Goal: Find contact information: Find contact information

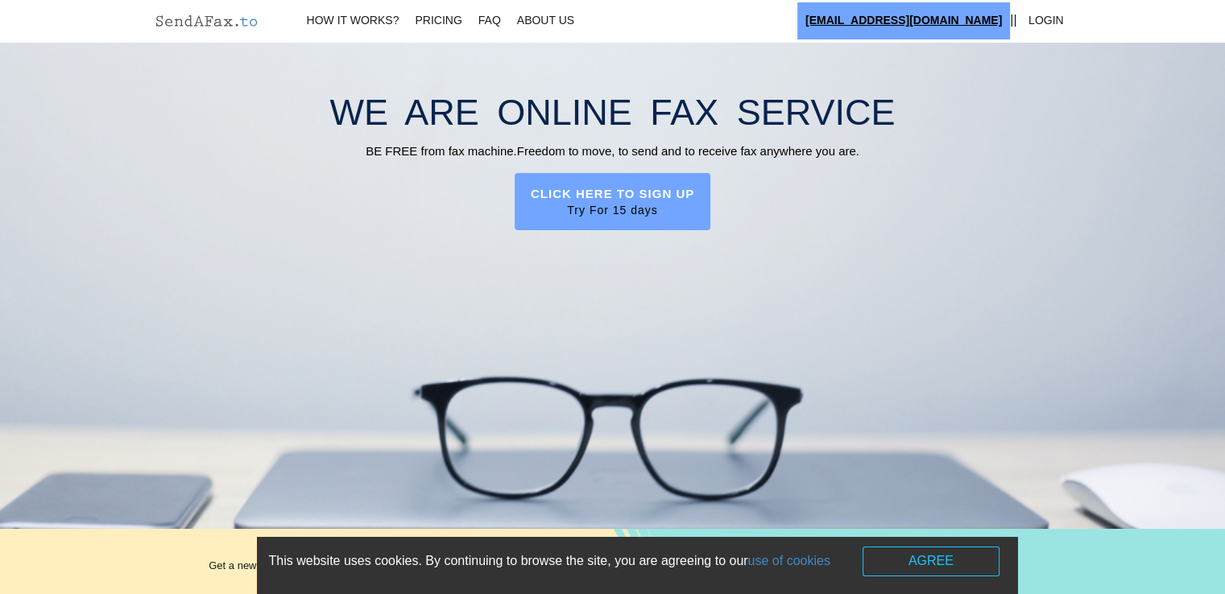
click at [942, 22] on u "[EMAIL_ADDRESS][DOMAIN_NAME]" at bounding box center [903, 20] width 197 height 13
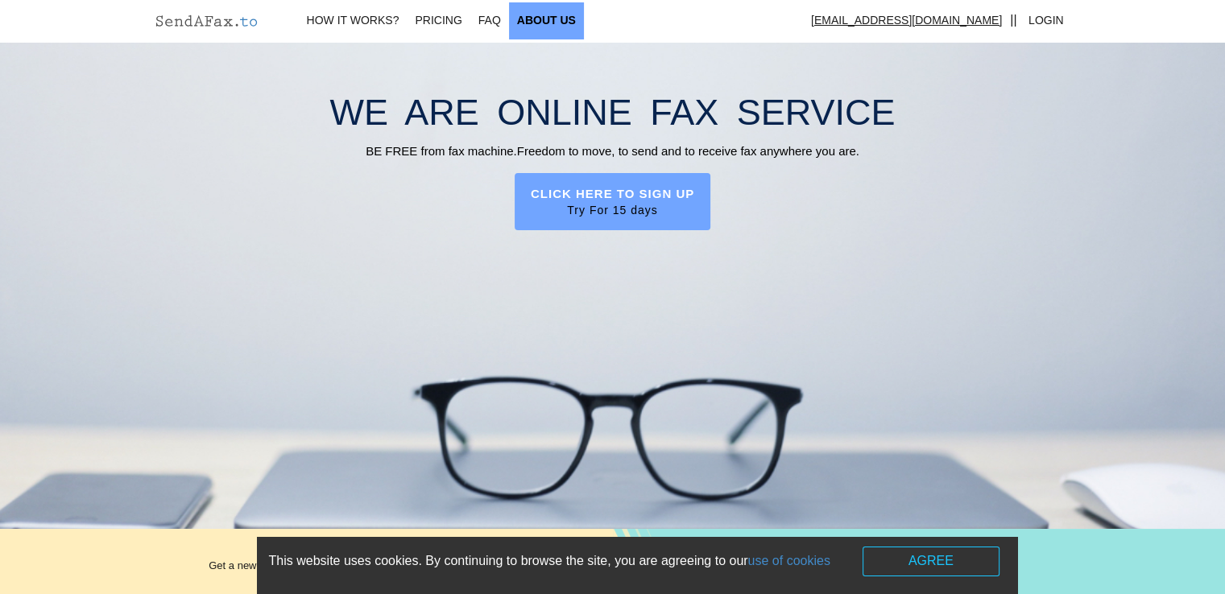
click at [549, 19] on link "About Us" at bounding box center [546, 20] width 75 height 37
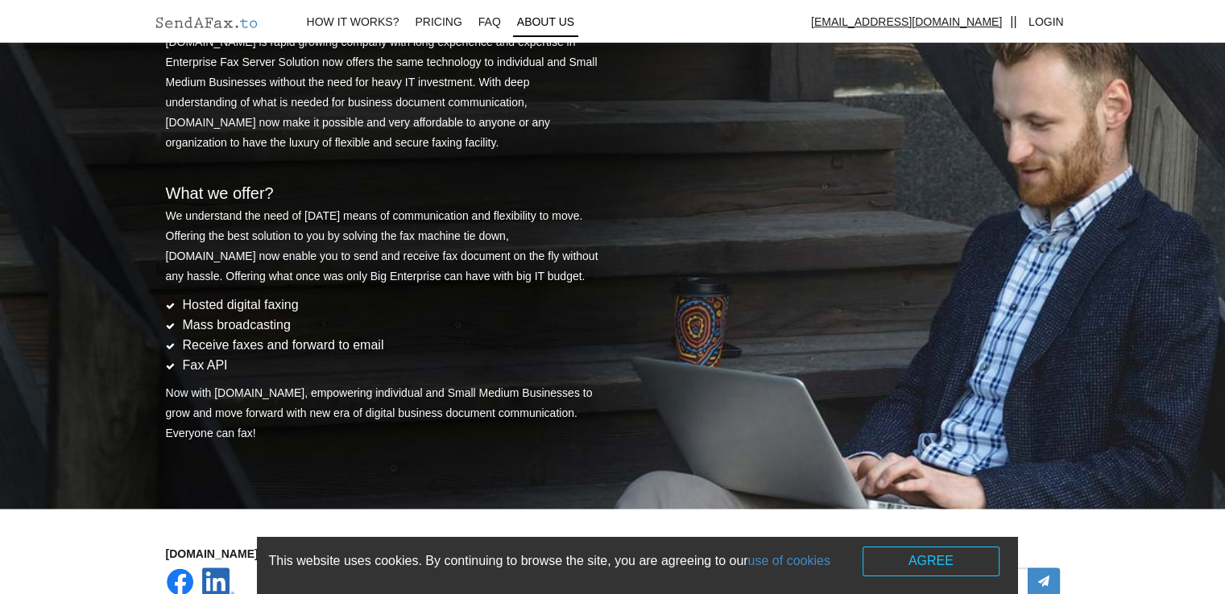
scroll to position [2584, 0]
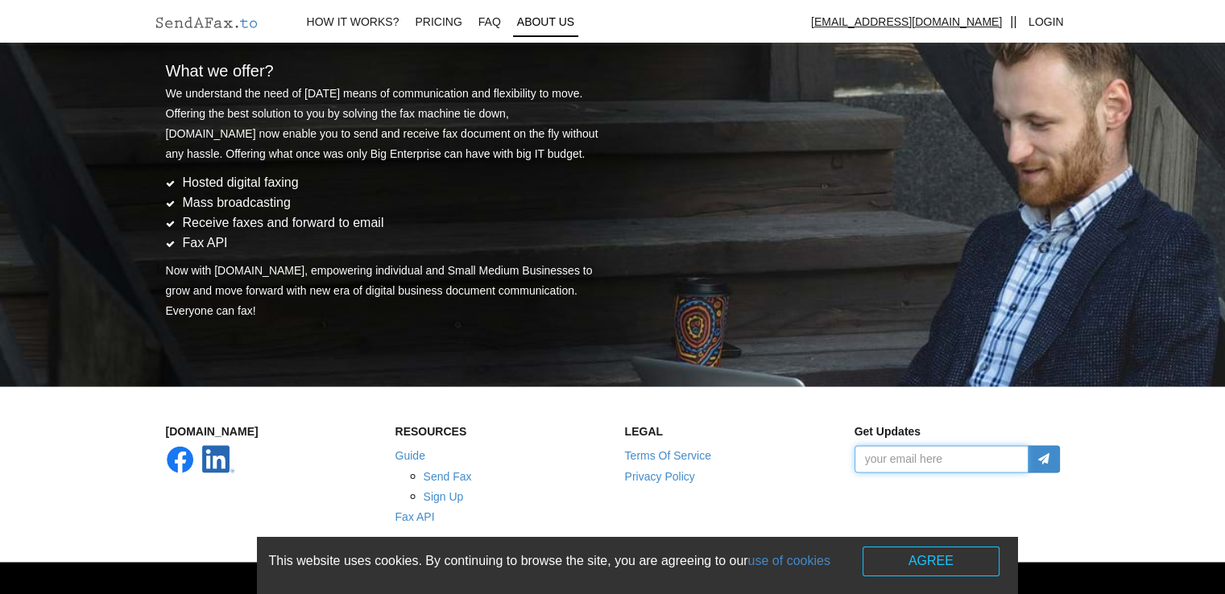
click at [916, 459] on input "email" at bounding box center [942, 458] width 174 height 27
click at [966, 456] on input "email" at bounding box center [942, 458] width 174 height 27
type input "[PERSON_NAME][EMAIL_ADDRESS][DOMAIN_NAME]"
click at [1050, 457] on button "button" at bounding box center [1044, 458] width 32 height 27
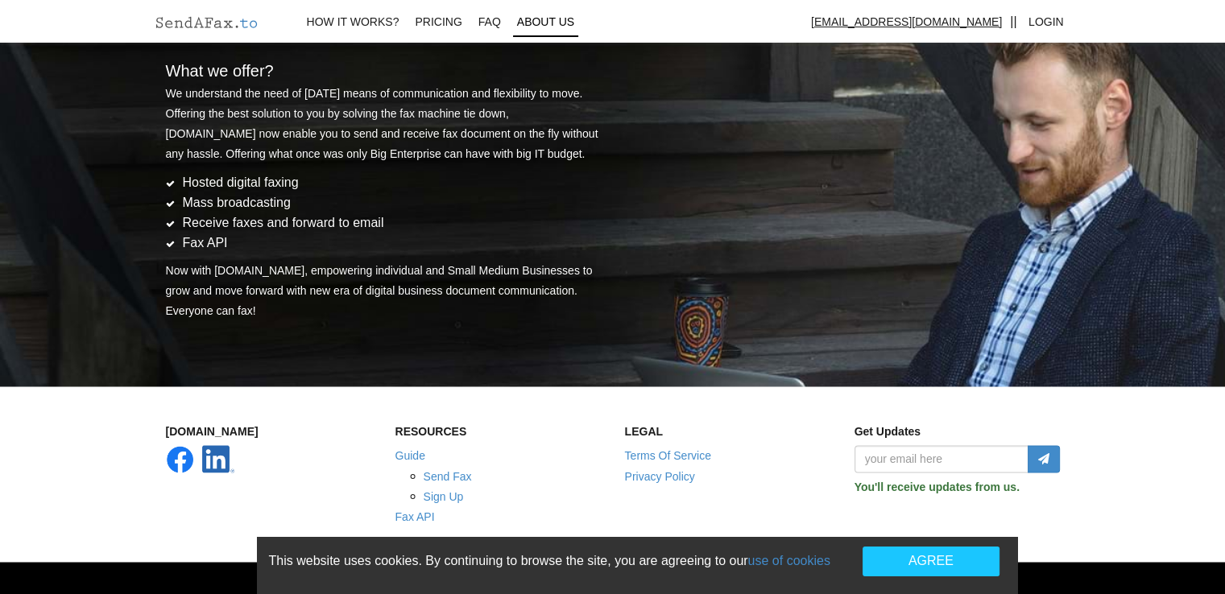
click at [915, 565] on button "AGREE" at bounding box center [931, 562] width 137 height 30
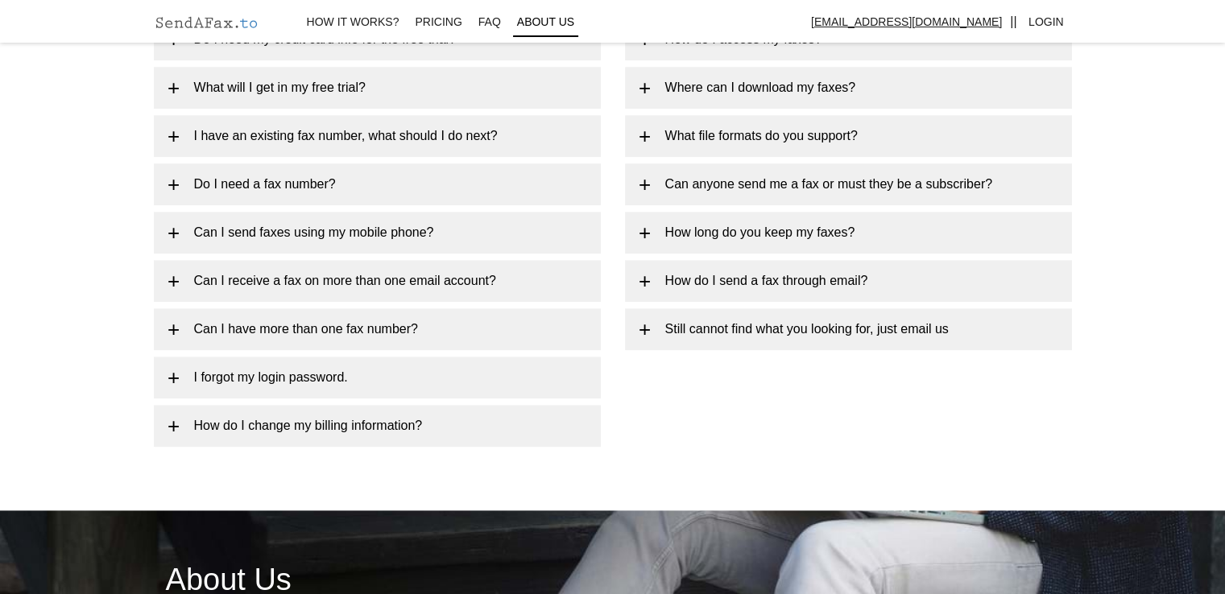
scroll to position [1860, 0]
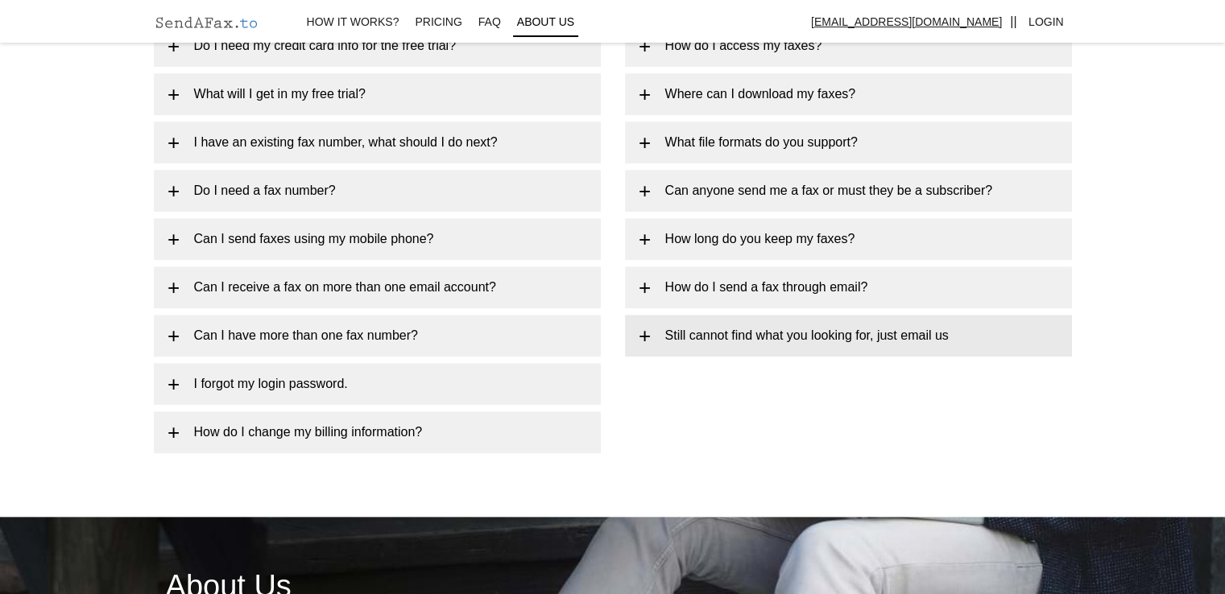
click at [867, 341] on link "Still cannot find what you looking for, just email us" at bounding box center [848, 336] width 447 height 42
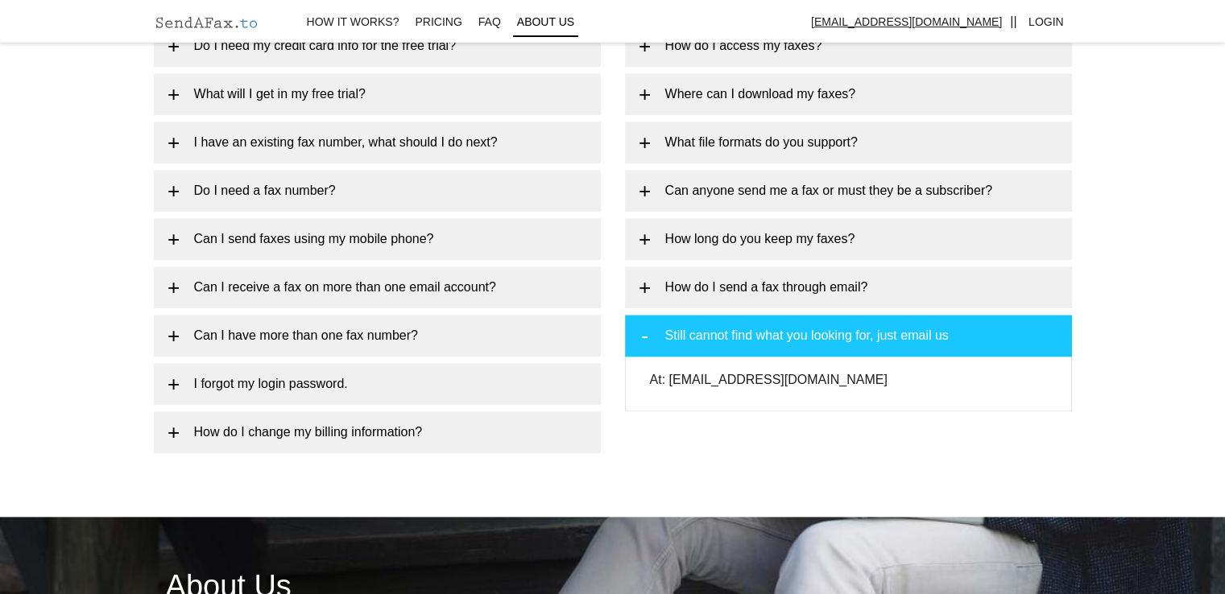
drag, startPoint x: 817, startPoint y: 380, endPoint x: 801, endPoint y: 381, distance: 15.3
click at [801, 381] on p "At: [EMAIL_ADDRESS][DOMAIN_NAME]" at bounding box center [848, 380] width 397 height 20
drag, startPoint x: 801, startPoint y: 381, endPoint x: 670, endPoint y: 382, distance: 131.3
click at [670, 382] on p "At: [EMAIL_ADDRESS][DOMAIN_NAME]" at bounding box center [848, 380] width 397 height 20
copy p "[EMAIL_ADDRESS][DOMAIN_NAME]"
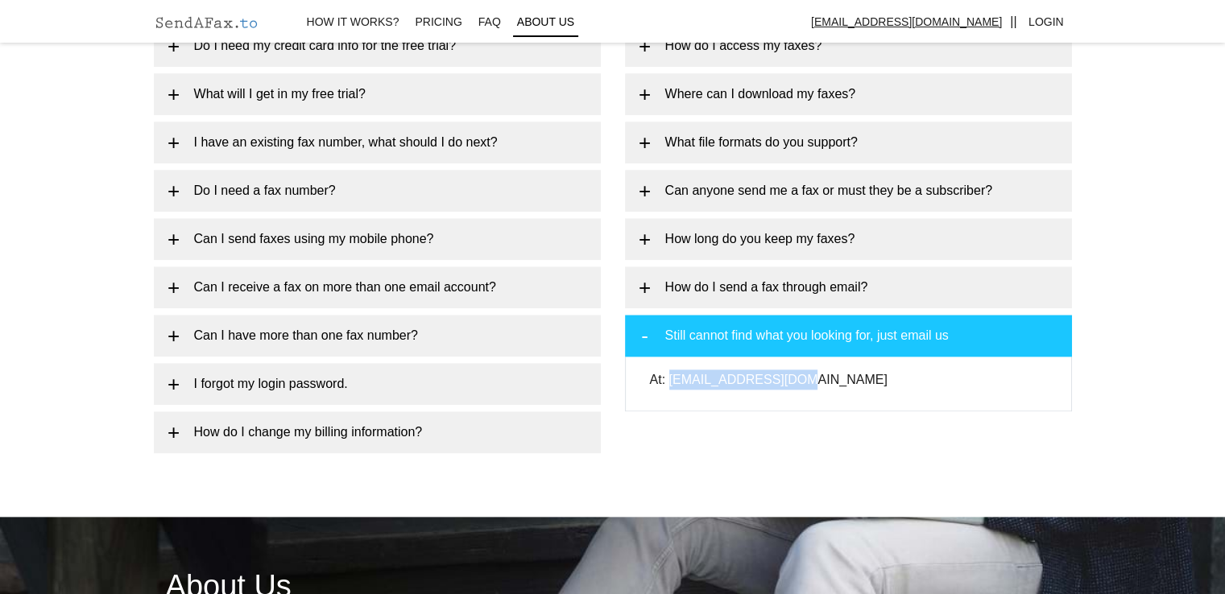
click at [807, 396] on div "At: [EMAIL_ADDRESS][DOMAIN_NAME]" at bounding box center [848, 384] width 447 height 55
click at [735, 381] on p "At: [EMAIL_ADDRESS][DOMAIN_NAME]" at bounding box center [848, 380] width 397 height 20
